Goal: Information Seeking & Learning: Learn about a topic

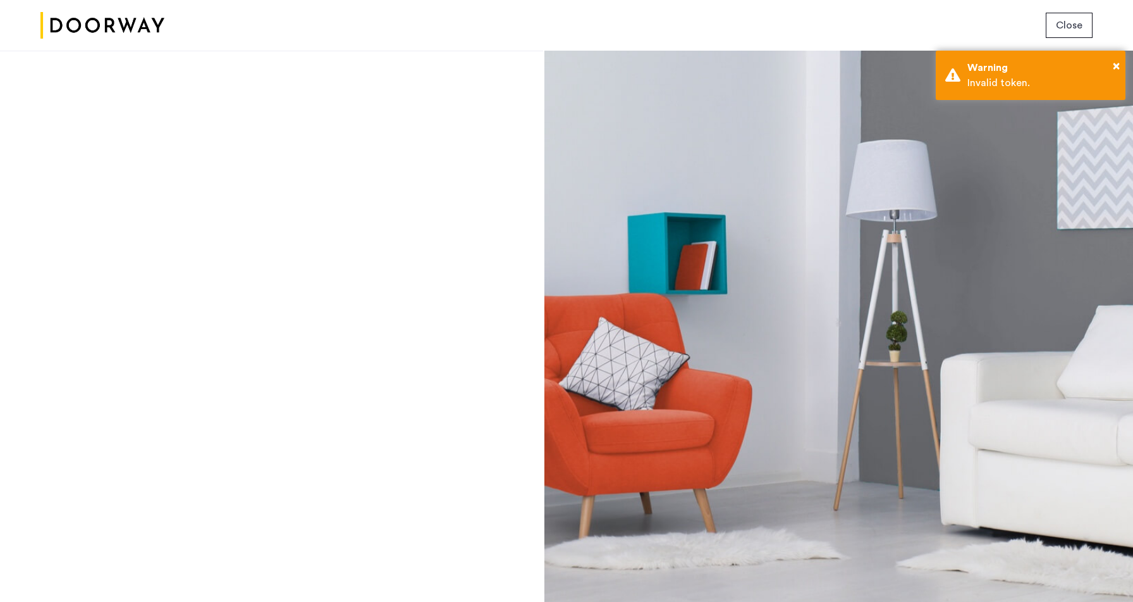
click at [0, 400] on div at bounding box center [271, 326] width 543 height 551
click at [387, 359] on div at bounding box center [271, 326] width 543 height 551
click at [238, 204] on div at bounding box center [271, 326] width 543 height 551
click at [1117, 68] on span "×" at bounding box center [1116, 65] width 7 height 13
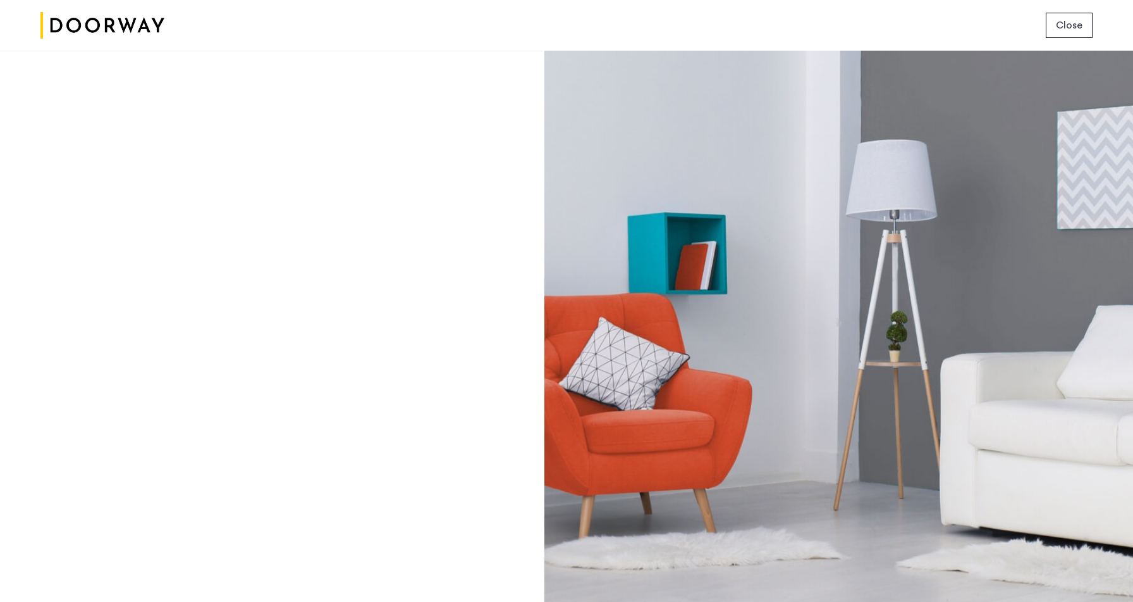
click at [1066, 32] on span "Close" at bounding box center [1069, 25] width 27 height 15
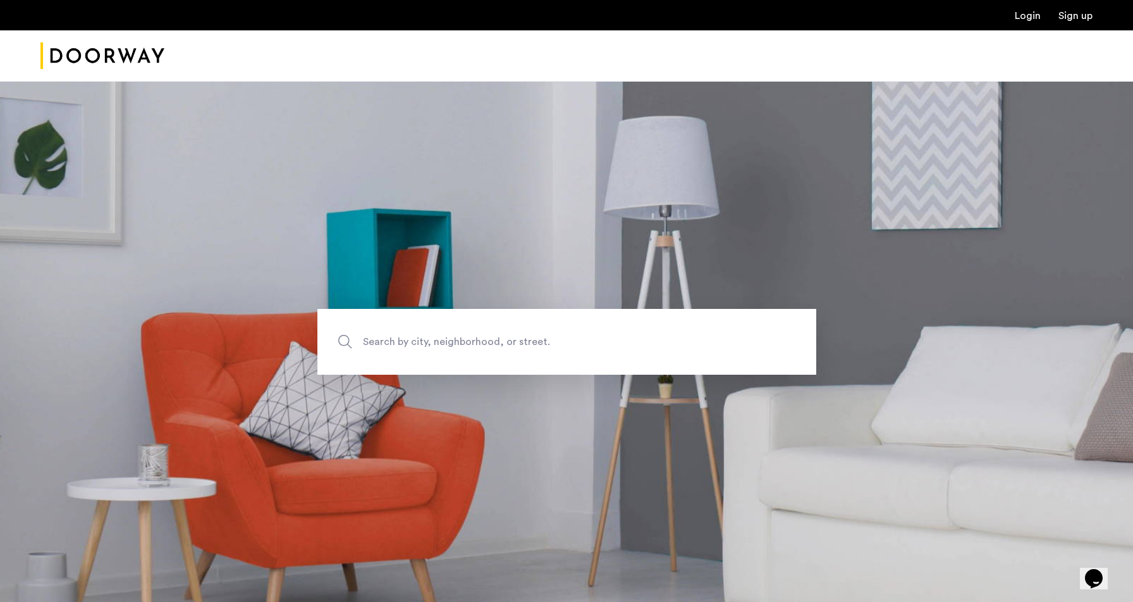
click at [1034, 16] on link "Login" at bounding box center [1028, 16] width 26 height 10
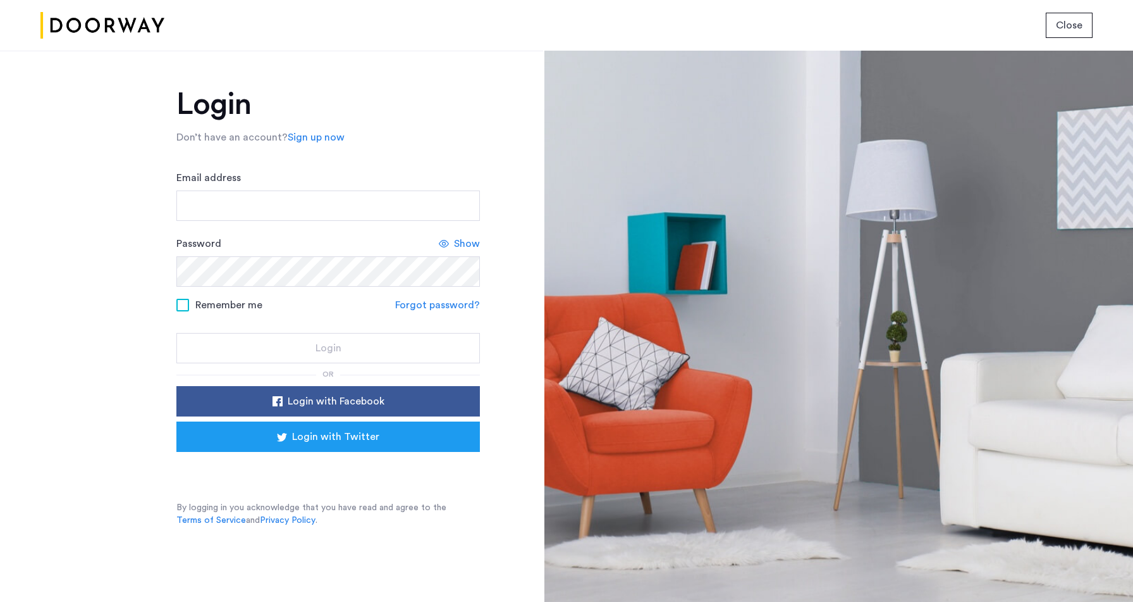
click at [1071, 26] on span "Close" at bounding box center [1069, 25] width 27 height 15
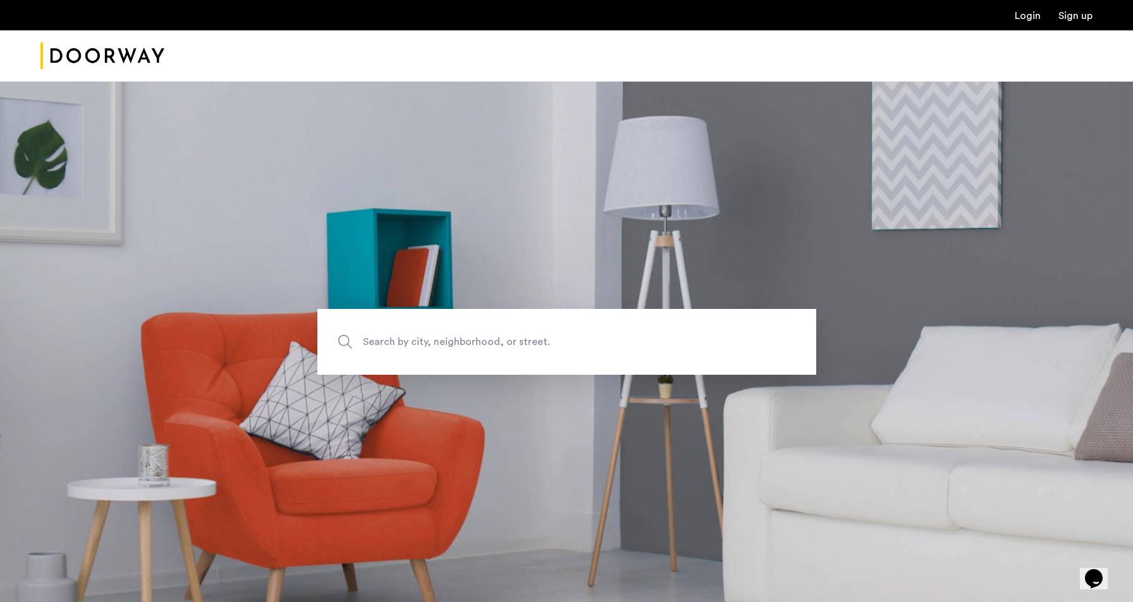
click at [1028, 15] on link "Login" at bounding box center [1028, 16] width 26 height 10
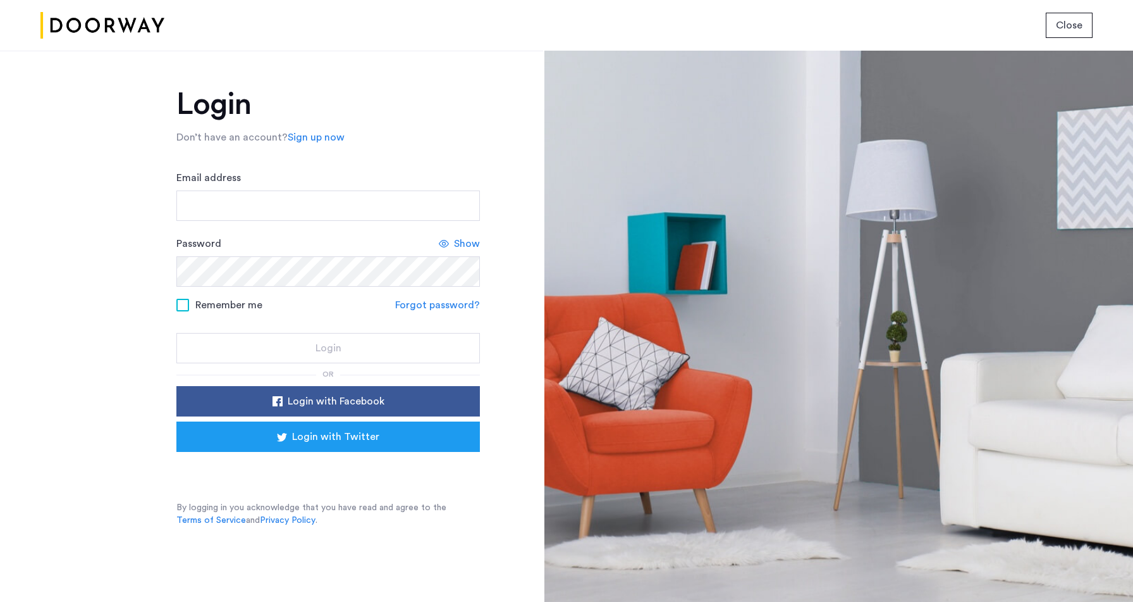
click at [1069, 34] on button "Close" at bounding box center [1069, 25] width 47 height 25
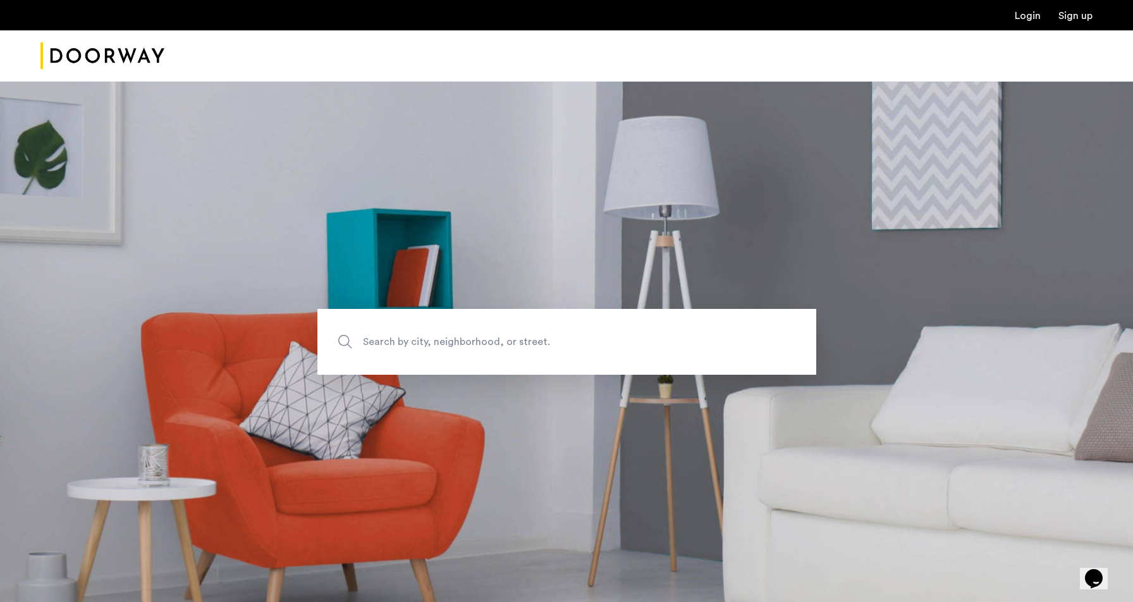
click at [1034, 15] on link "Login" at bounding box center [1028, 16] width 26 height 10
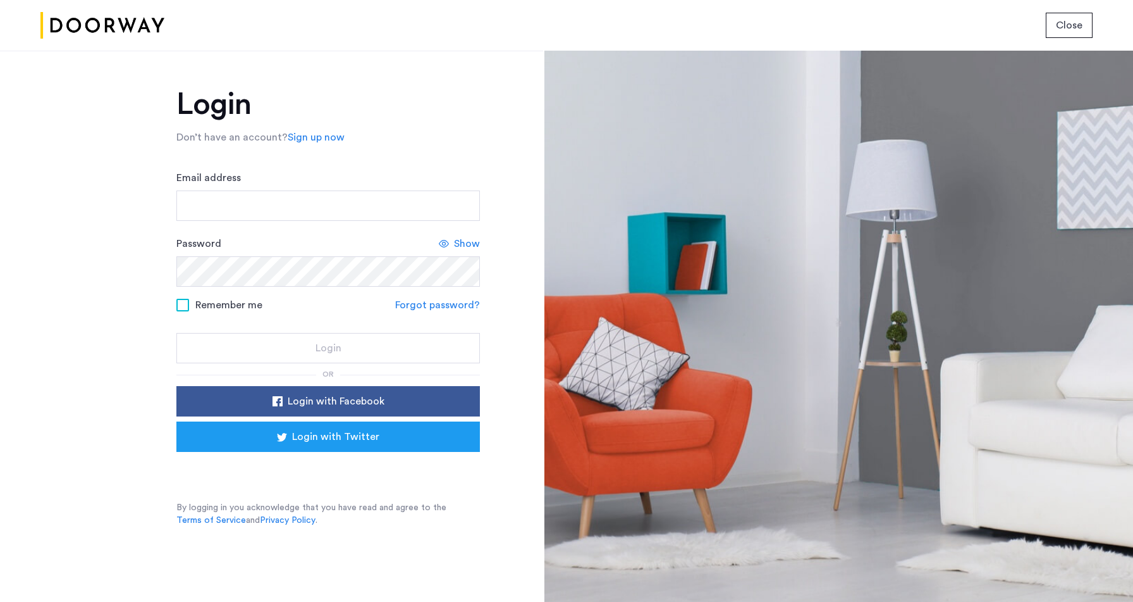
click at [1075, 15] on button "Close" at bounding box center [1069, 25] width 47 height 25
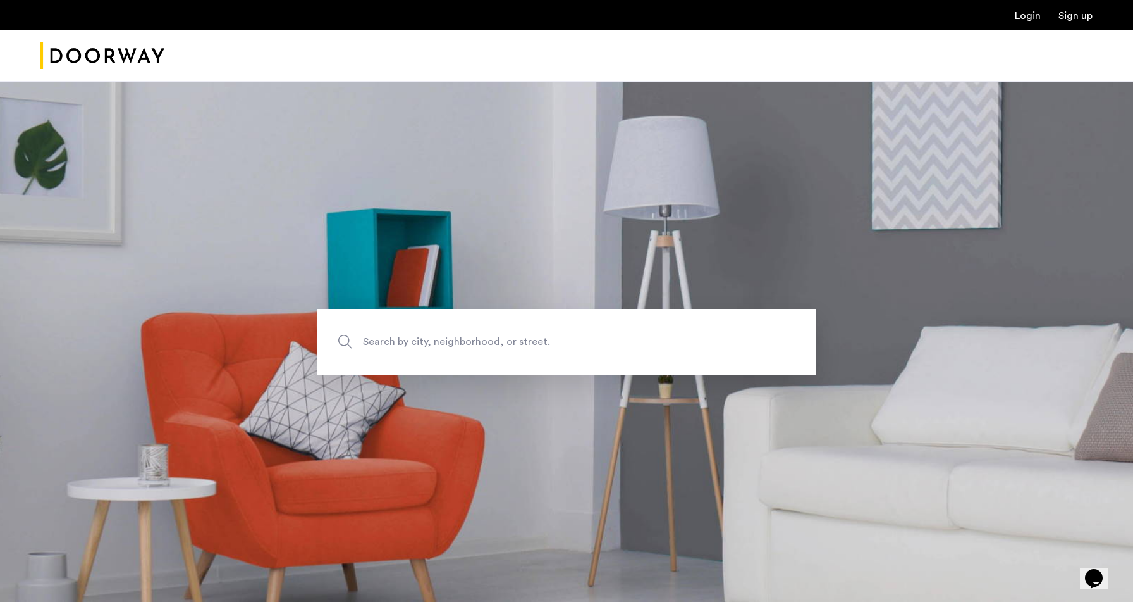
click at [1085, 23] on div "Login Sign up" at bounding box center [566, 15] width 1133 height 30
click at [1082, 21] on link "Sign up" at bounding box center [1076, 16] width 34 height 10
click at [528, 338] on span "Search by city, neighborhood, or street." at bounding box center [537, 341] width 349 height 17
click at [528, 338] on input "Search by city, neighborhood, or street." at bounding box center [567, 342] width 499 height 66
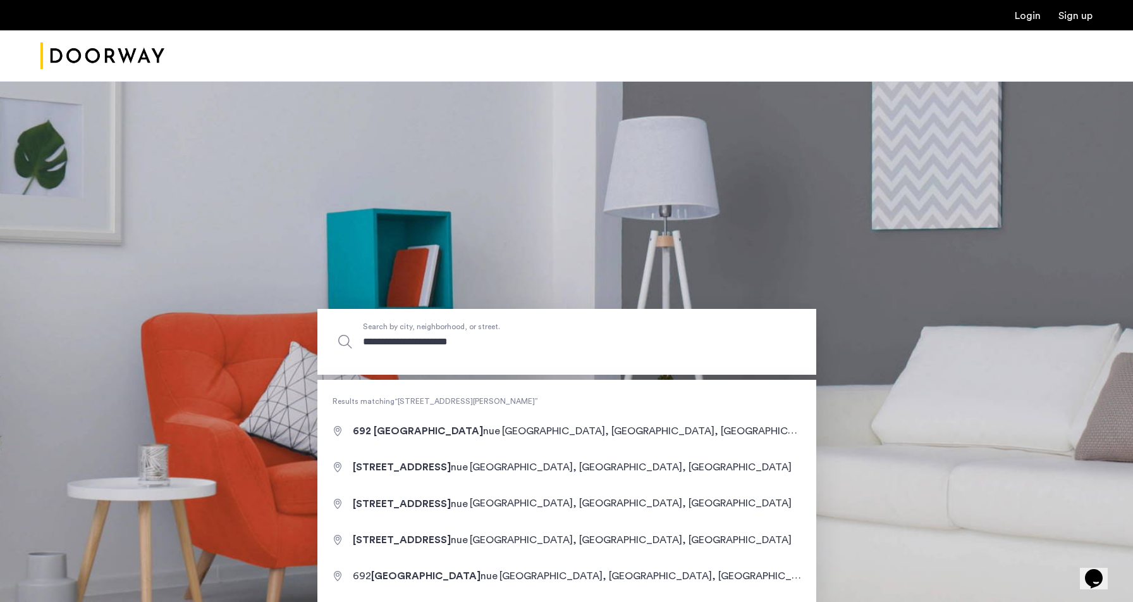
type input "**********"
